Goal: Information Seeking & Learning: Understand process/instructions

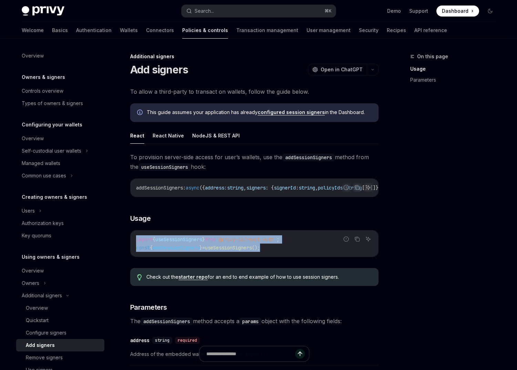
scroll to position [0, 124]
click at [62, 103] on div "Types of owners & signers" at bounding box center [52, 103] width 61 height 8
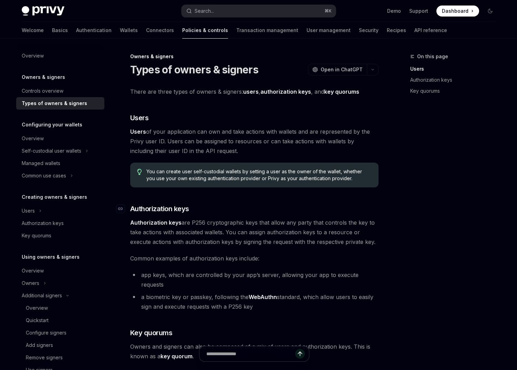
scroll to position [201, 0]
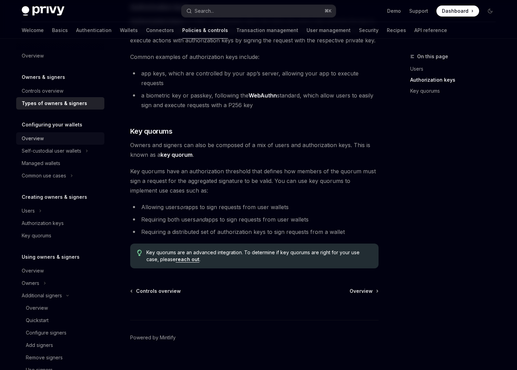
click at [58, 136] on div "Overview" at bounding box center [61, 138] width 78 height 8
type textarea "*"
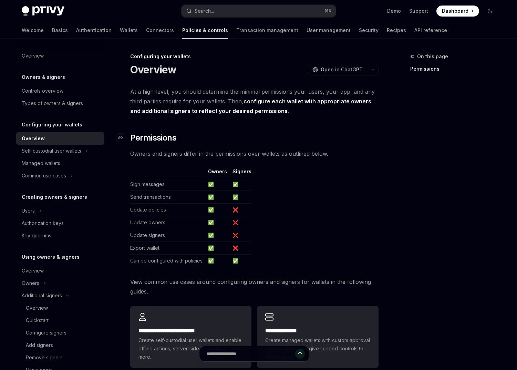
click at [161, 137] on span "Permissions" at bounding box center [153, 137] width 46 height 11
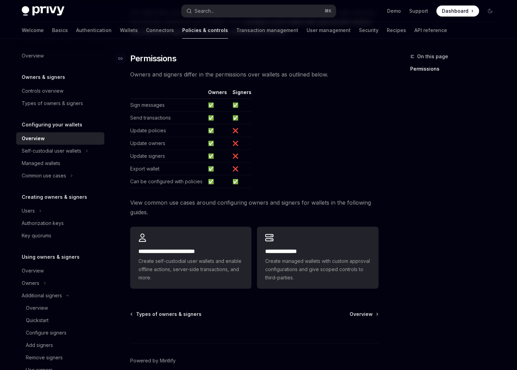
scroll to position [80, 0]
click at [122, 59] on icon "Navigate to header" at bounding box center [120, 58] width 5 height 4
